Goal: Check status: Check status

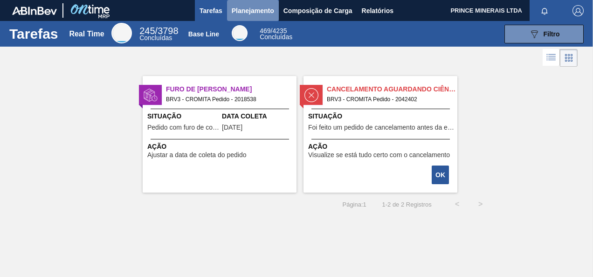
click at [235, 11] on span "Planejamento" at bounding box center [253, 10] width 42 height 11
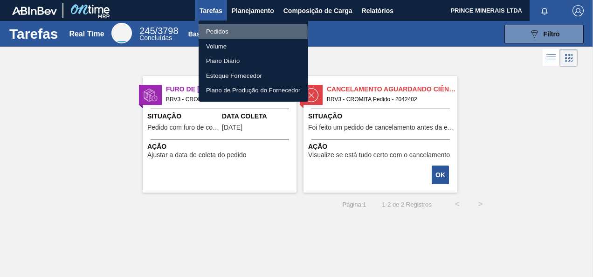
click at [222, 33] on li "Pedidos" at bounding box center [252, 31] width 109 height 15
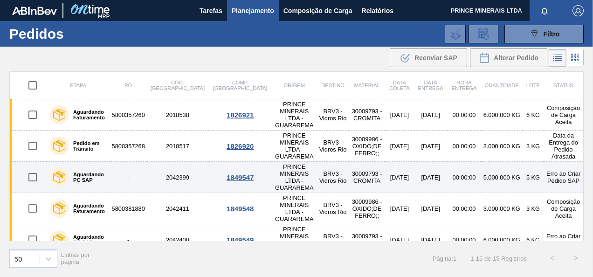
click at [164, 164] on td "2042399" at bounding box center [177, 177] width 62 height 31
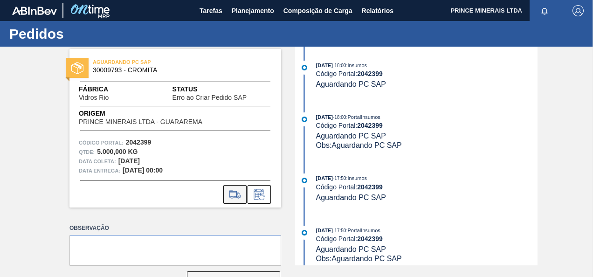
click at [237, 195] on icon at bounding box center [234, 194] width 11 height 7
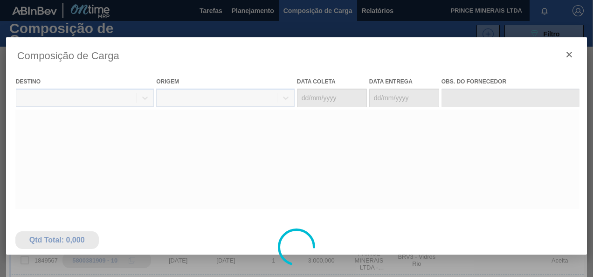
type coleta "03/10/2025"
type entrega "04/10/2025"
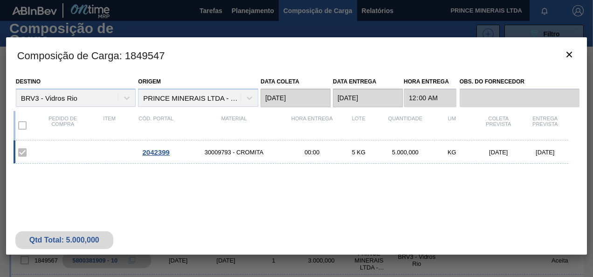
click at [156, 152] on span "2042399" at bounding box center [156, 152] width 27 height 8
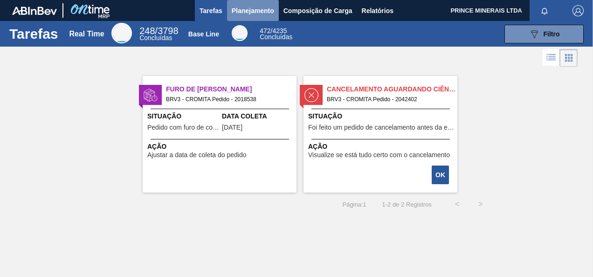
click at [233, 9] on span "Planejamento" at bounding box center [253, 10] width 42 height 11
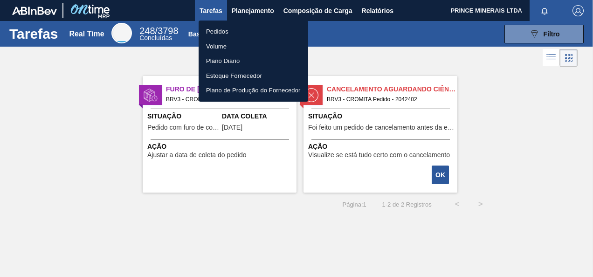
click at [230, 28] on li "Pedidos" at bounding box center [252, 31] width 109 height 15
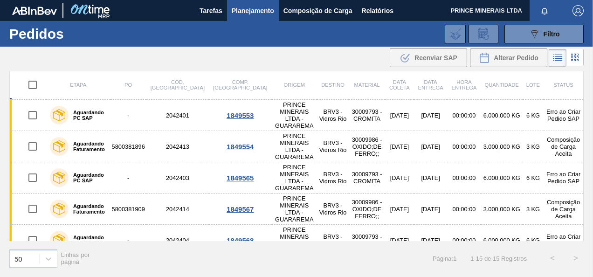
scroll to position [254, 0]
